Goal: Communication & Community: Share content

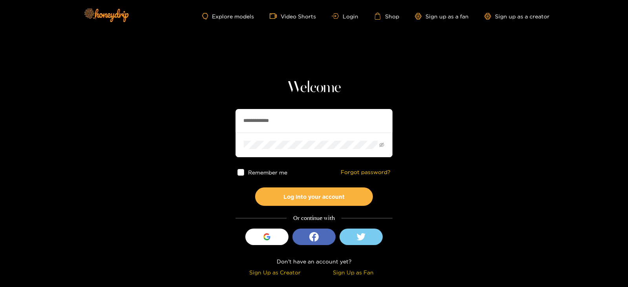
drag, startPoint x: 289, startPoint y: 117, endPoint x: 168, endPoint y: 135, distance: 122.0
click at [168, 135] on section "**********" at bounding box center [314, 139] width 628 height 279
type input "*******"
click at [255, 188] on button "Log into your account" at bounding box center [314, 197] width 118 height 18
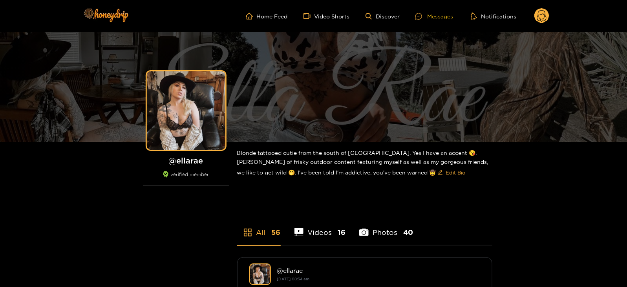
click at [431, 14] on div "Messages" at bounding box center [434, 16] width 38 height 9
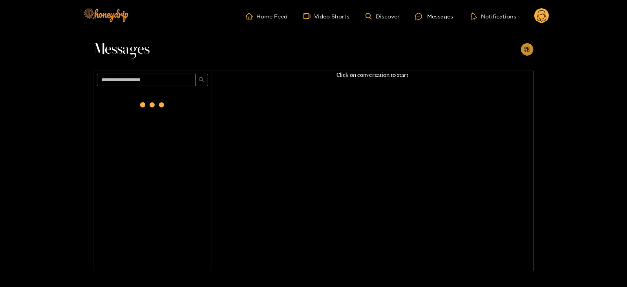
click at [526, 48] on icon "appstore-add" at bounding box center [527, 49] width 6 height 6
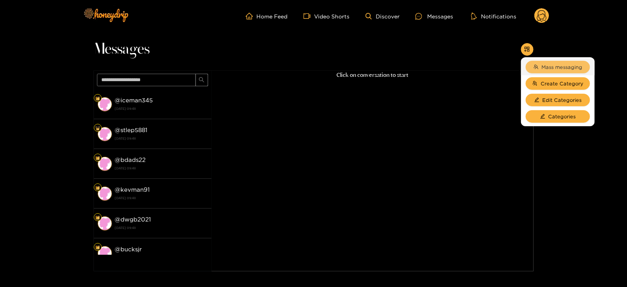
click at [551, 66] on span "Mass messaging" at bounding box center [562, 67] width 41 height 8
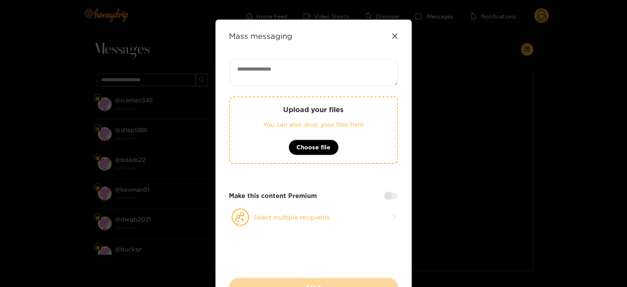
click at [296, 125] on p "You can also drop your files here" at bounding box center [314, 124] width 136 height 9
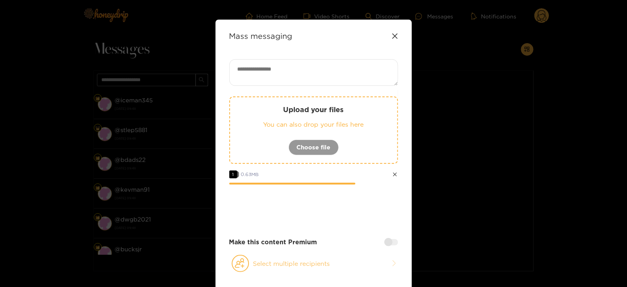
click at [252, 256] on button "Select multiple recipients" at bounding box center [313, 264] width 169 height 18
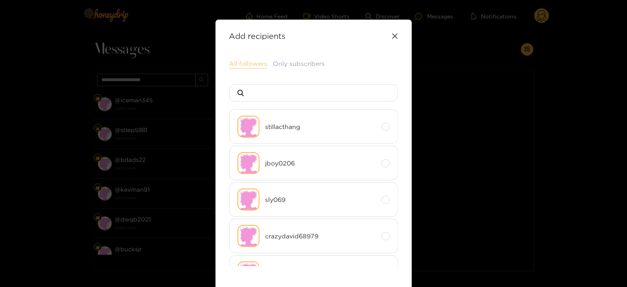
click at [243, 65] on button "All followers" at bounding box center [248, 63] width 38 height 9
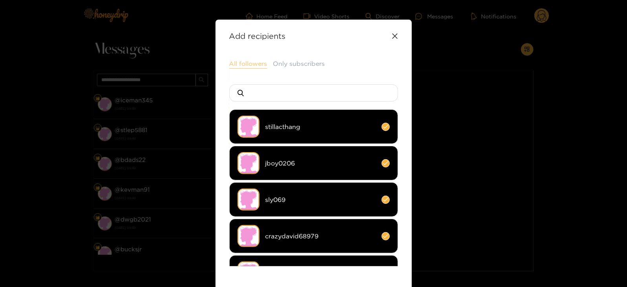
scroll to position [104, 0]
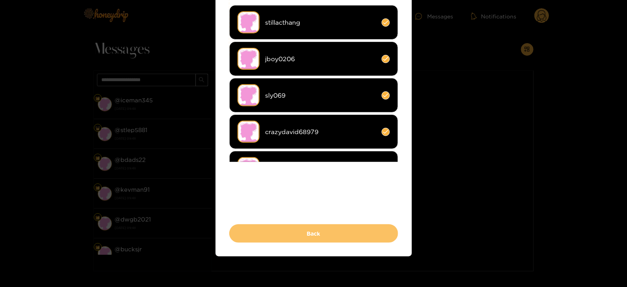
click at [266, 238] on button "Back" at bounding box center [313, 234] width 169 height 18
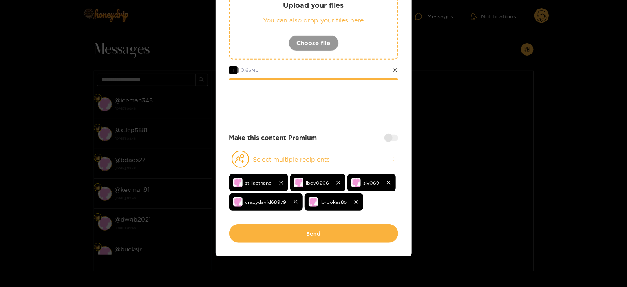
scroll to position [12, 0]
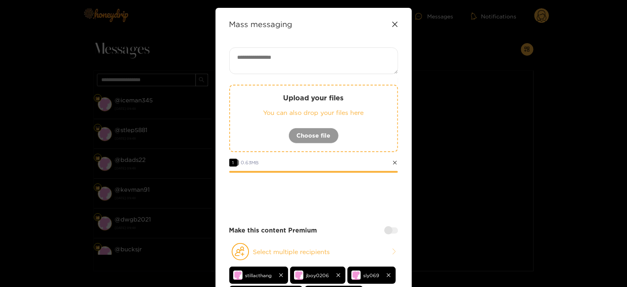
click at [391, 228] on div at bounding box center [391, 231] width 14 height 6
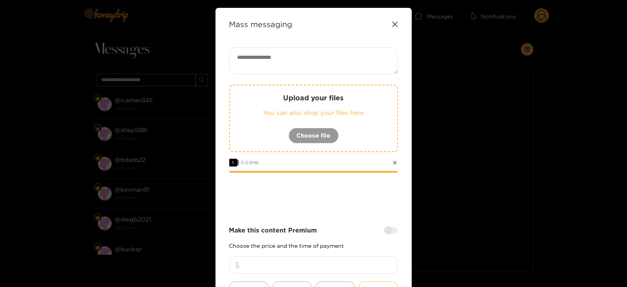
click at [305, 266] on input "number" at bounding box center [313, 265] width 169 height 17
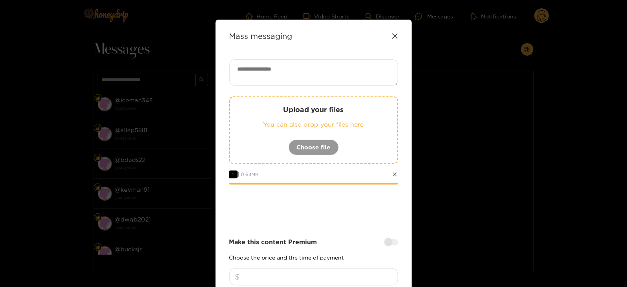
type input "*"
click at [292, 99] on div "Upload your files You can also drop your files here Choose file" at bounding box center [313, 131] width 169 height 68
click at [302, 71] on textarea at bounding box center [313, 72] width 169 height 27
paste textarea "****"
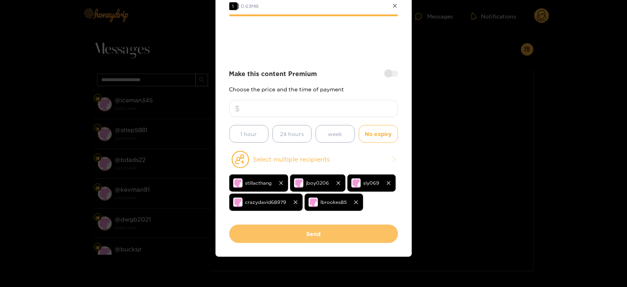
type textarea "**********"
click at [324, 234] on button "Send" at bounding box center [313, 234] width 169 height 18
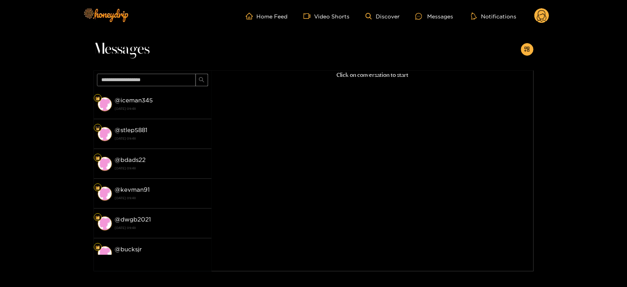
scroll to position [84, 0]
click at [538, 17] on circle at bounding box center [541, 15] width 15 height 15
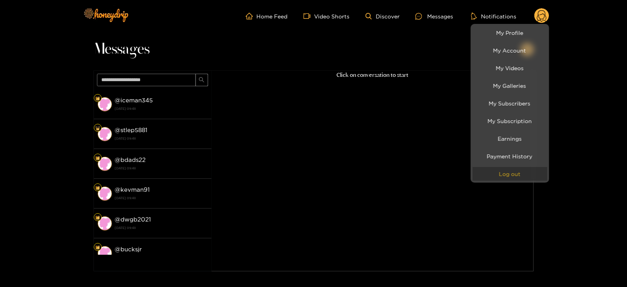
click at [492, 169] on button "Log out" at bounding box center [510, 174] width 75 height 14
